Goal: Transaction & Acquisition: Book appointment/travel/reservation

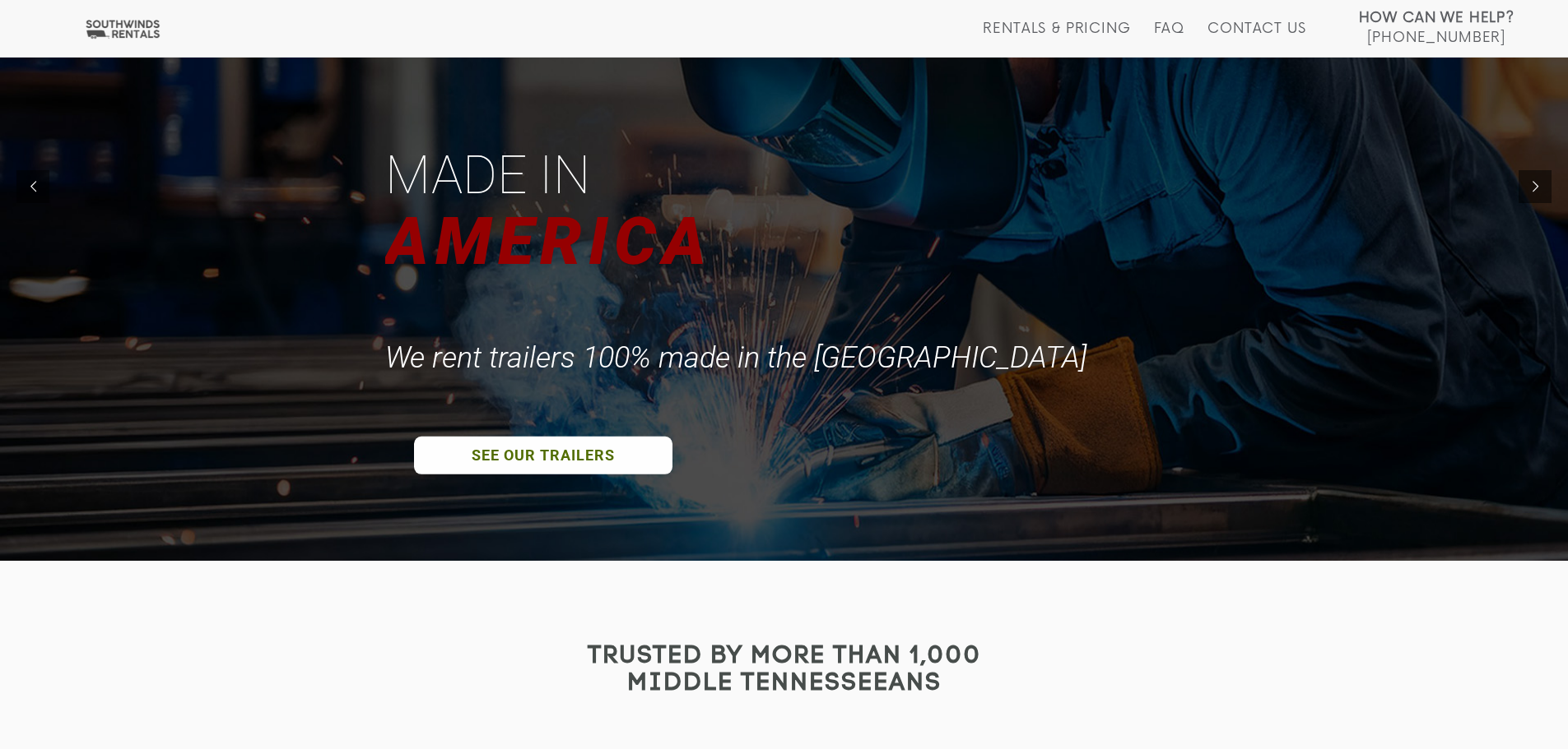
scroll to position [220, 0]
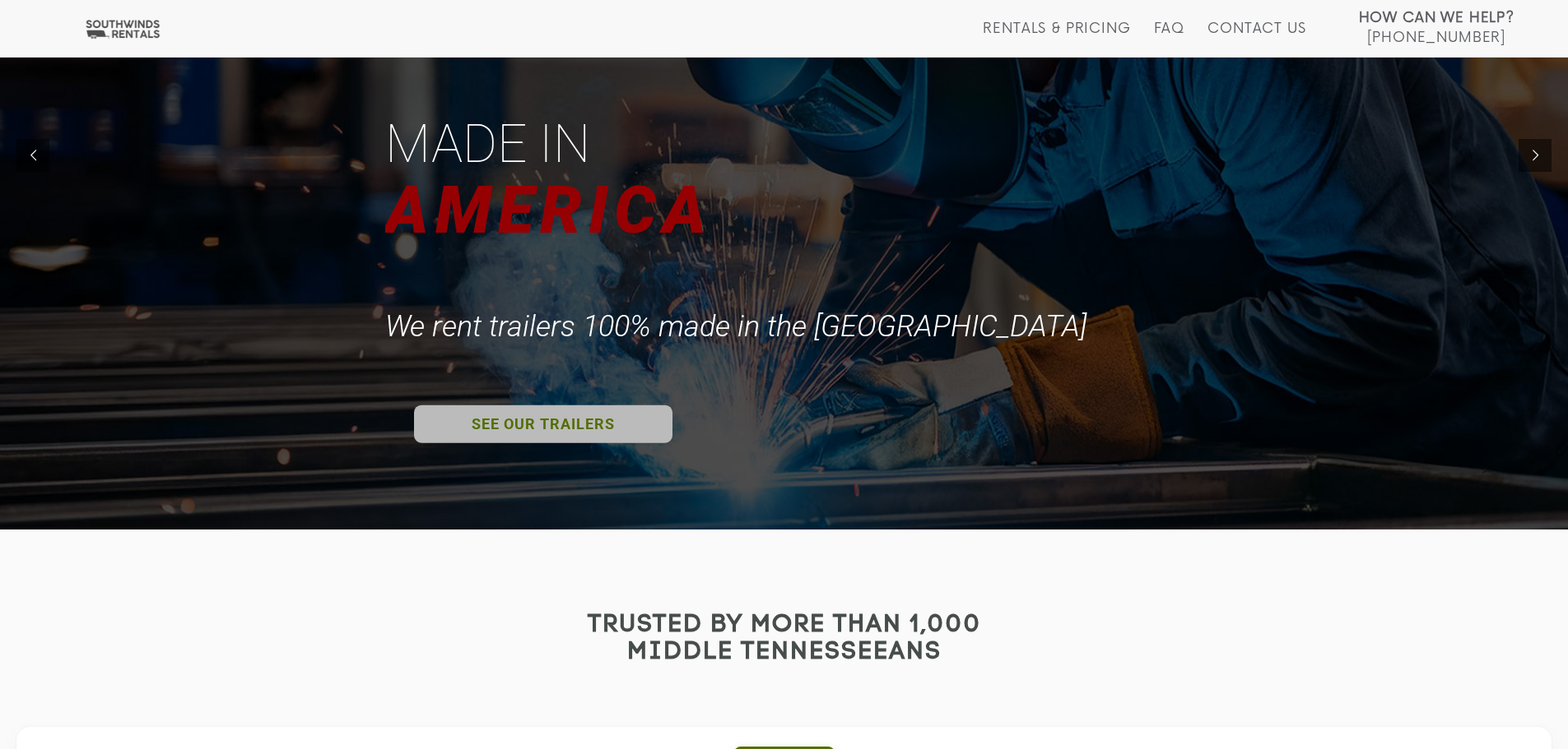
click at [499, 427] on link "SEE OUR TRAILERS" at bounding box center [542, 424] width 258 height 38
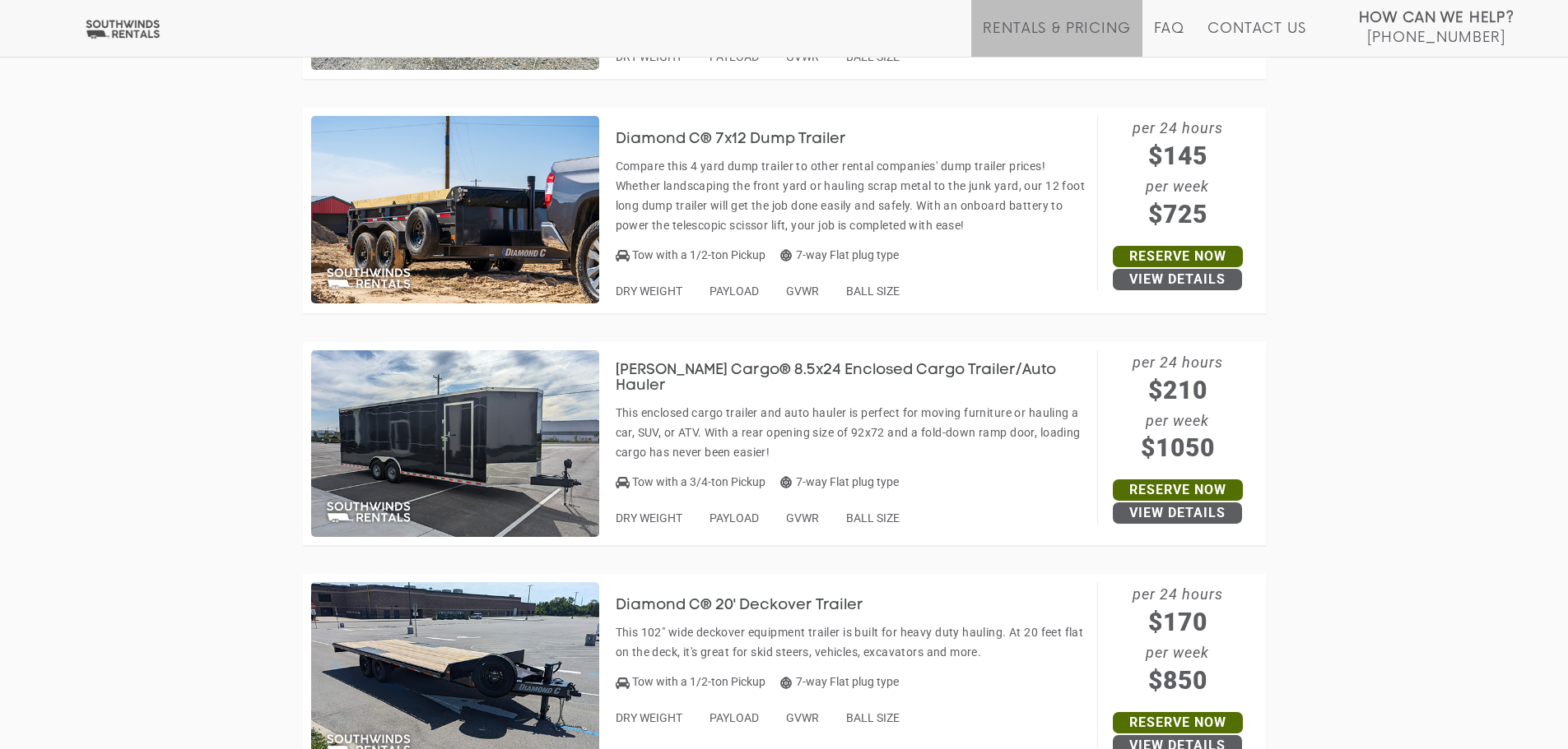
scroll to position [6991, 0]
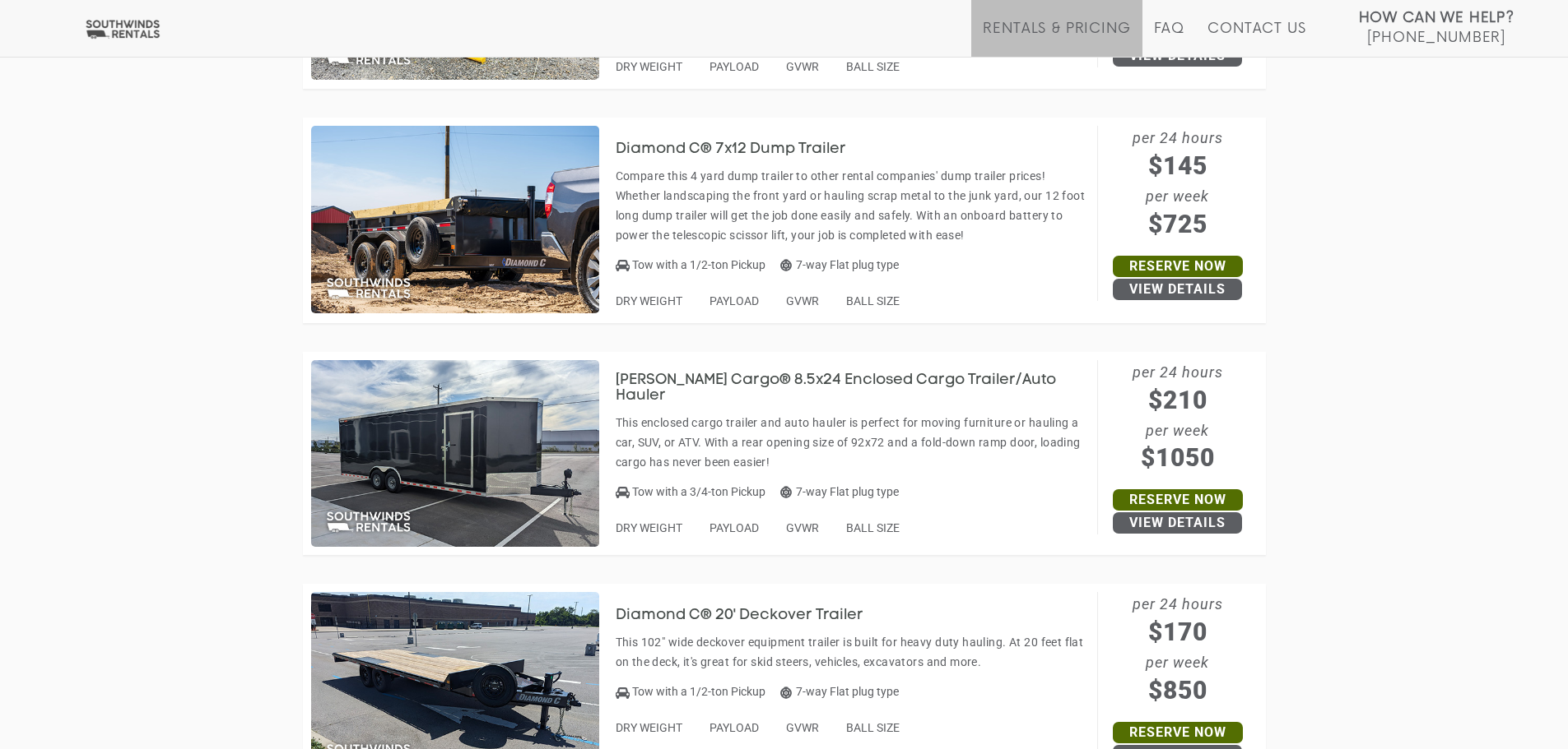
click at [435, 464] on img at bounding box center [455, 454] width 288 height 188
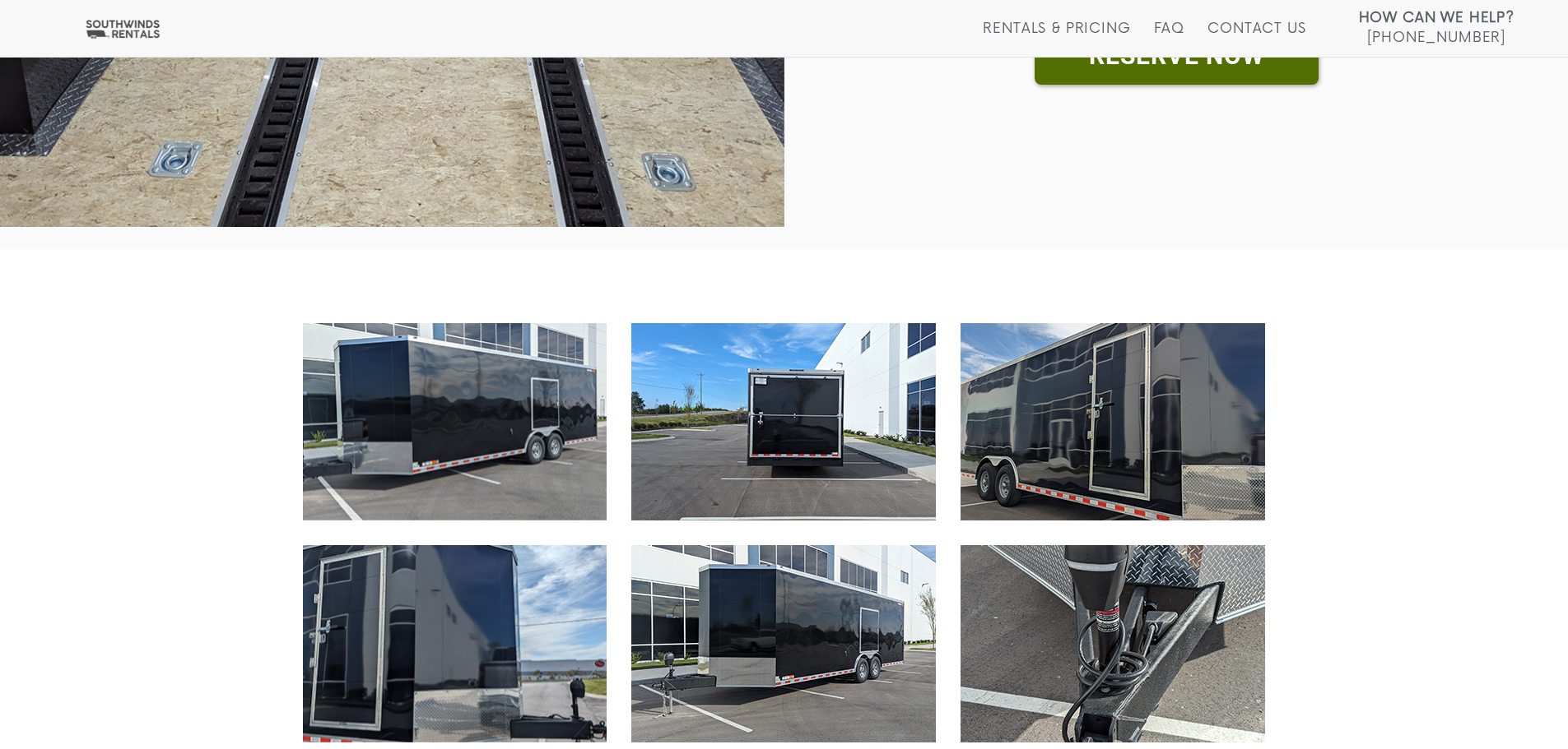
scroll to position [825, 0]
